Goal: Communication & Community: Ask a question

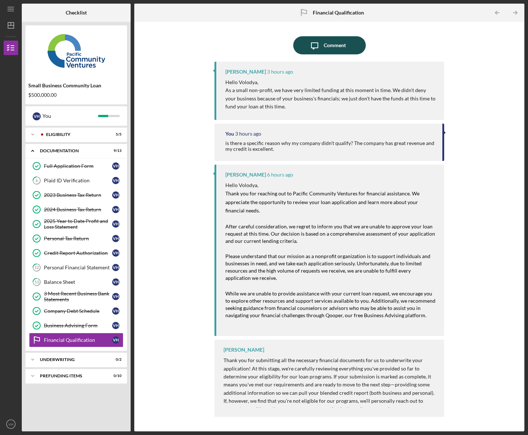
click at [335, 46] on div "Comment" at bounding box center [335, 45] width 22 height 18
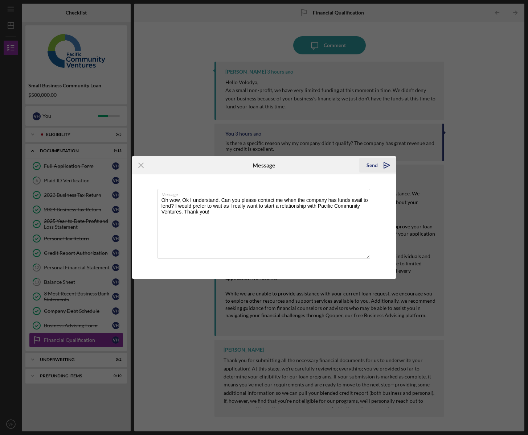
type textarea "Oh wow, Ok I understand. Can you please contact me when the company has funds a…"
click at [371, 167] on div "Send" at bounding box center [372, 165] width 11 height 15
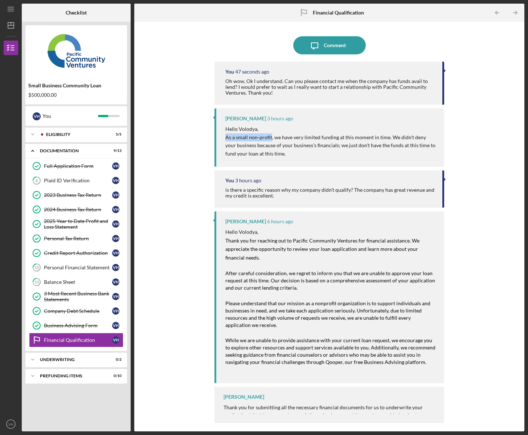
drag, startPoint x: 271, startPoint y: 138, endPoint x: 225, endPoint y: 138, distance: 45.4
click at [225, 138] on p "As a small non-profit, we have very limited funding at this moment in time. We …" at bounding box center [331, 146] width 212 height 24
click at [246, 139] on p "As a small non-profit, we have very limited funding at this moment in time. We …" at bounding box center [331, 146] width 212 height 24
click at [490, 123] on div "Icon/Message Comment You 7 minutes ago Oh wow, Ok I understand. Can you please …" at bounding box center [329, 226] width 383 height 403
drag, startPoint x: 271, startPoint y: 139, endPoint x: 249, endPoint y: 138, distance: 21.4
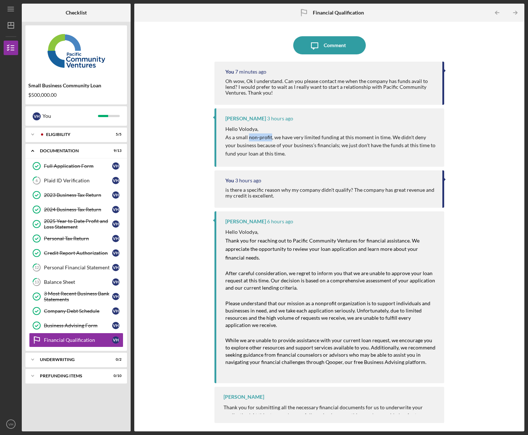
click at [249, 138] on p "As a small non-profit, we have very limited funding at this moment in time. We …" at bounding box center [331, 146] width 212 height 24
copy p "non-profit"
click at [185, 135] on div "Icon/Message Comment You 10 minutes ago Oh wow, Ok I understand. Can you please…" at bounding box center [329, 226] width 383 height 403
